Goal: Information Seeking & Learning: Find specific fact

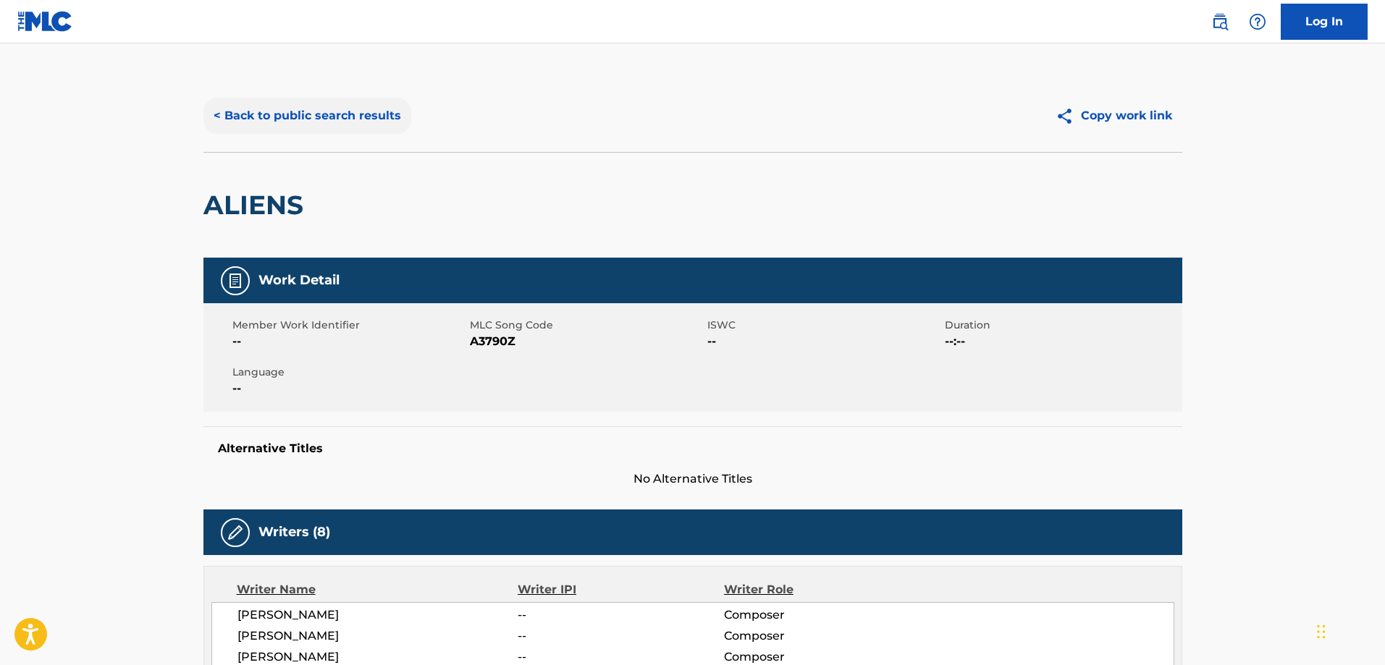
click at [360, 119] on button "< Back to public search results" at bounding box center [307, 116] width 208 height 36
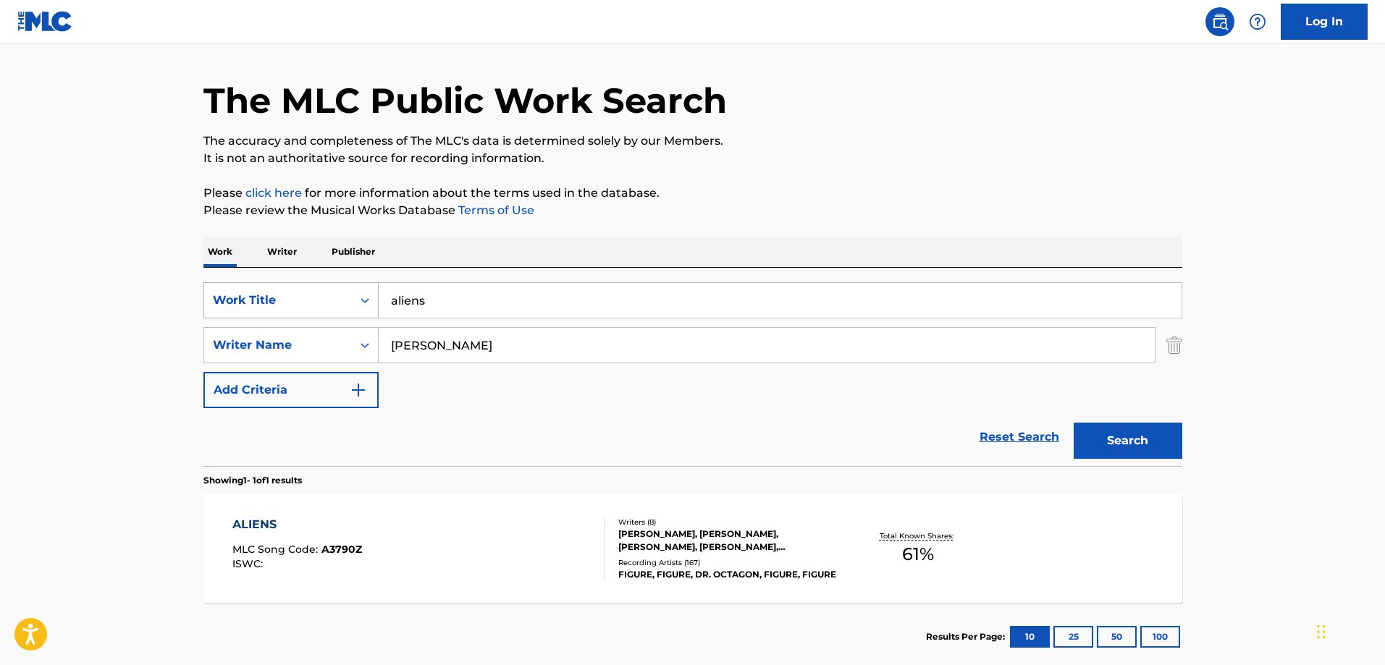
drag, startPoint x: 476, startPoint y: 300, endPoint x: 282, endPoint y: 303, distance: 194.7
click at [282, 303] on div "SearchWithCriteriad3530ae9-bbe5-47c4-bdf3-7a5fe9ca57e4 Work Title aliens" at bounding box center [692, 300] width 979 height 36
type input "above all"
drag, startPoint x: 457, startPoint y: 345, endPoint x: 381, endPoint y: 339, distance: 77.0
click at [369, 338] on div "SearchWithCriteriae2b0cdae-b44d-4afc-ac94-50a272d12e0d Writer Name [PERSON_NAME]" at bounding box center [692, 345] width 979 height 36
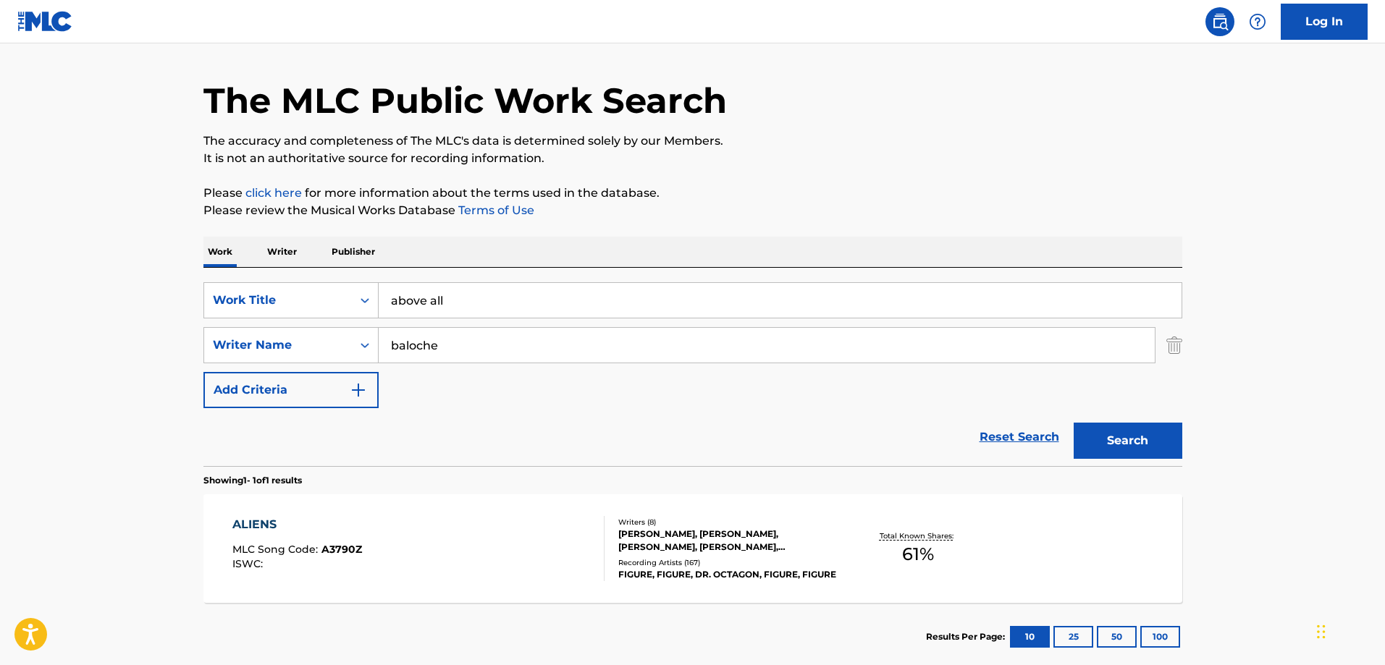
type input "baloche"
click at [1074, 423] on button "Search" at bounding box center [1128, 441] width 109 height 36
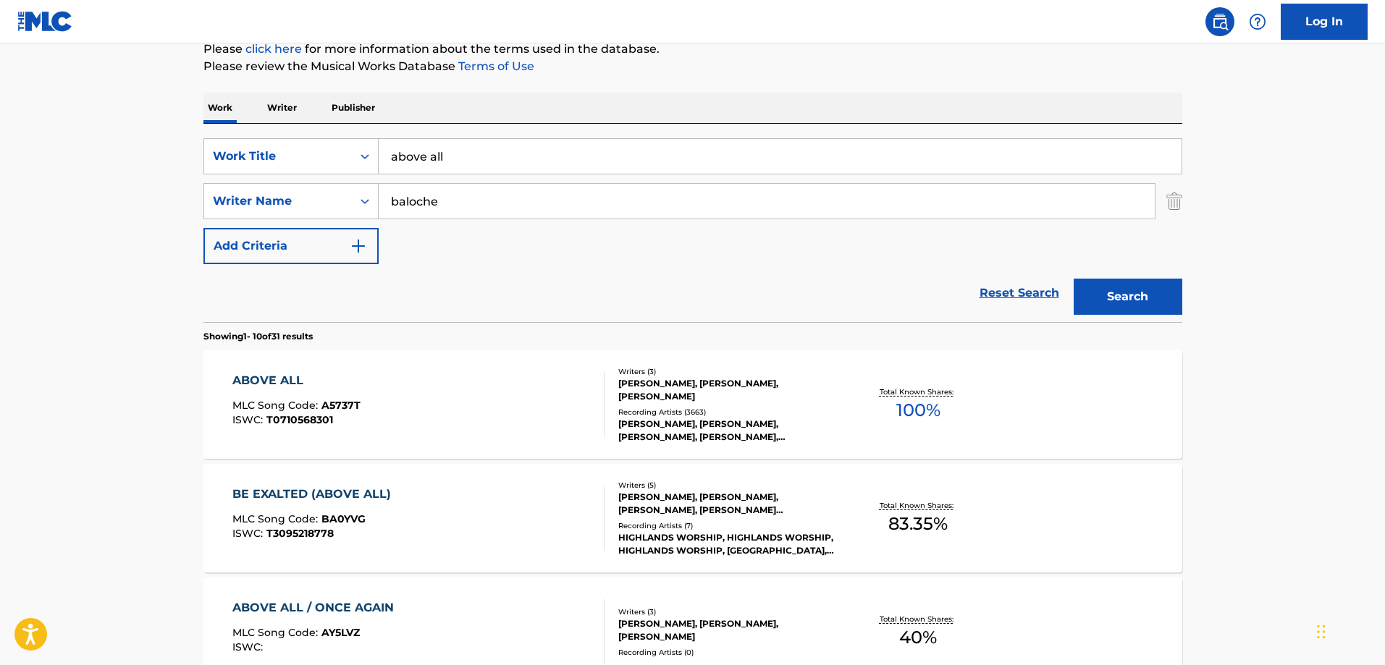
scroll to position [185, 0]
click at [456, 411] on div "ABOVE ALL MLC Song Code : A5737T ISWC : T0710568301" at bounding box center [418, 403] width 372 height 65
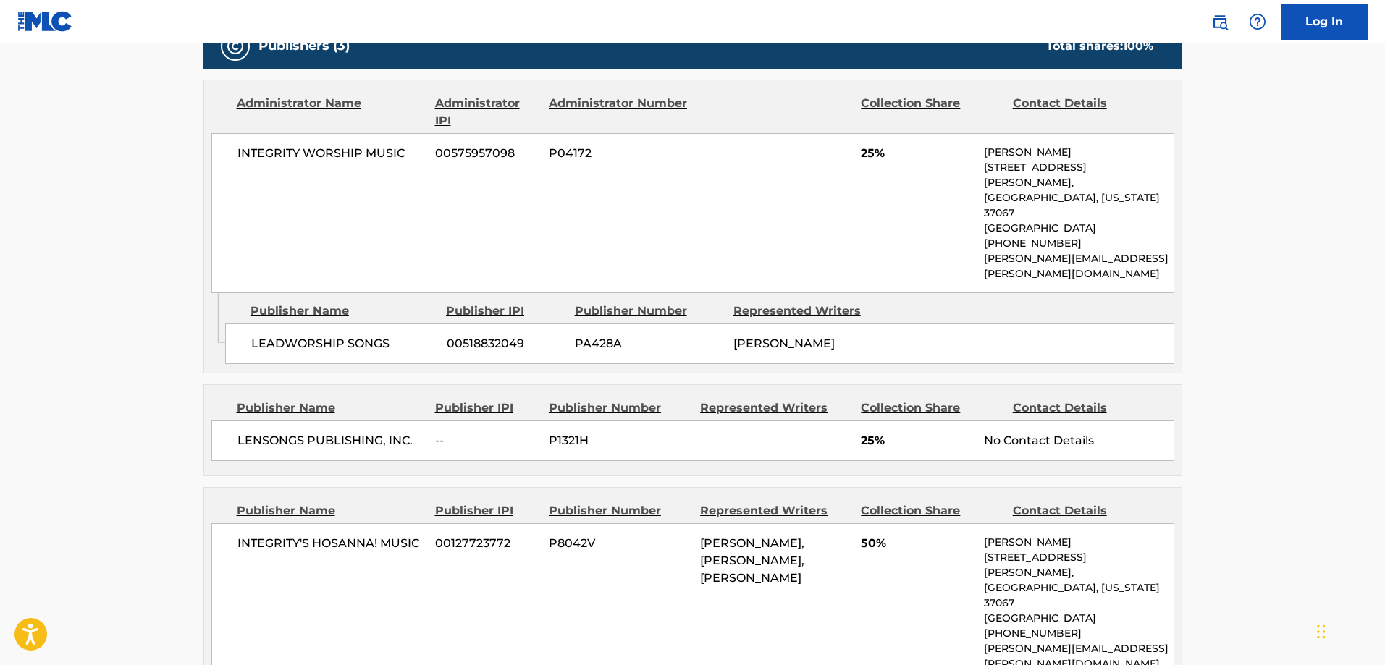
scroll to position [1013, 0]
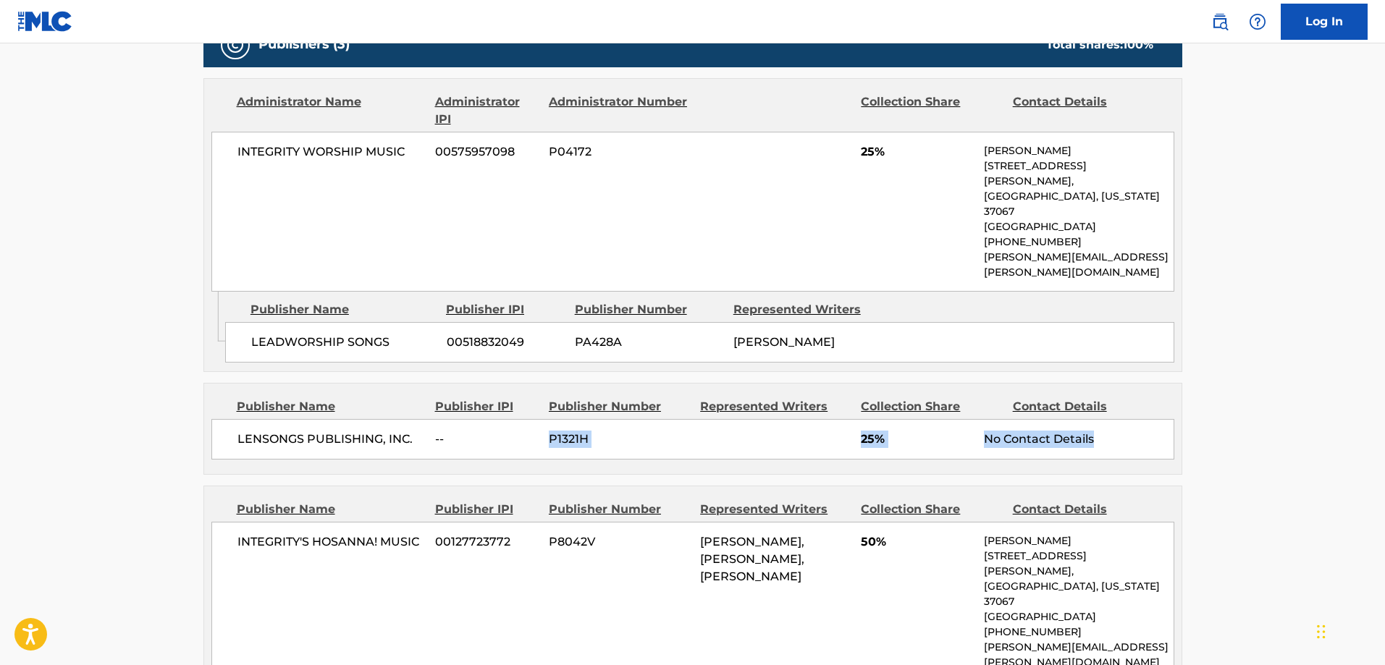
drag, startPoint x: 453, startPoint y: 390, endPoint x: 1144, endPoint y: 380, distance: 691.4
click at [1144, 419] on div "LENSONGS PUBLISHING, INC. -- P1321H 25% No Contact Details" at bounding box center [692, 439] width 963 height 41
